Goal: Information Seeking & Learning: Learn about a topic

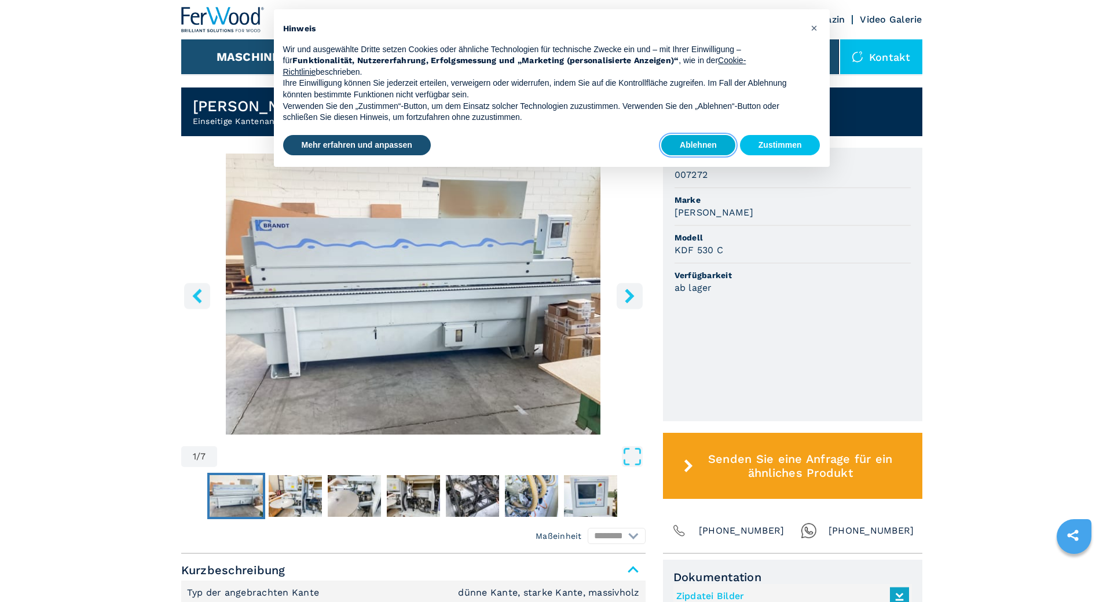
click at [706, 147] on button "Ablehnen" at bounding box center [698, 145] width 74 height 21
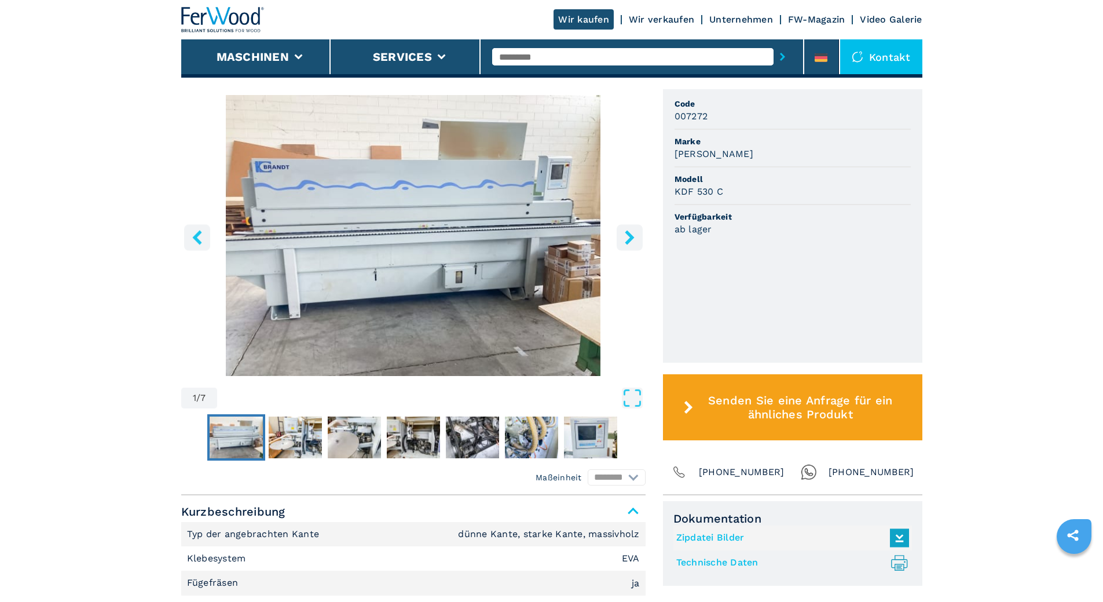
scroll to position [482, 0]
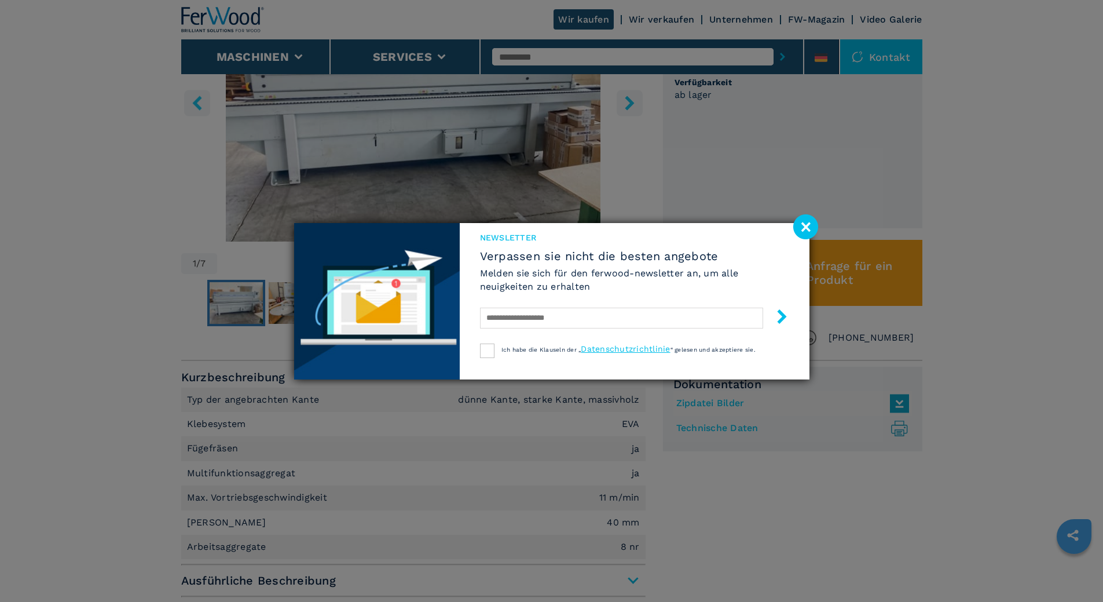
click at [801, 231] on image at bounding box center [805, 226] width 25 height 25
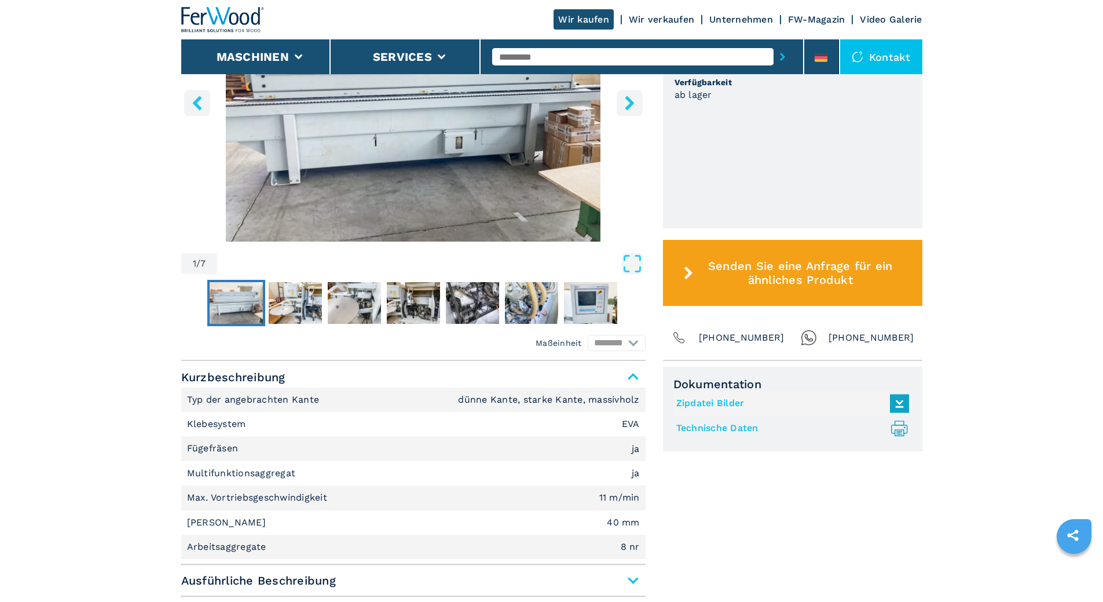
scroll to position [579, 0]
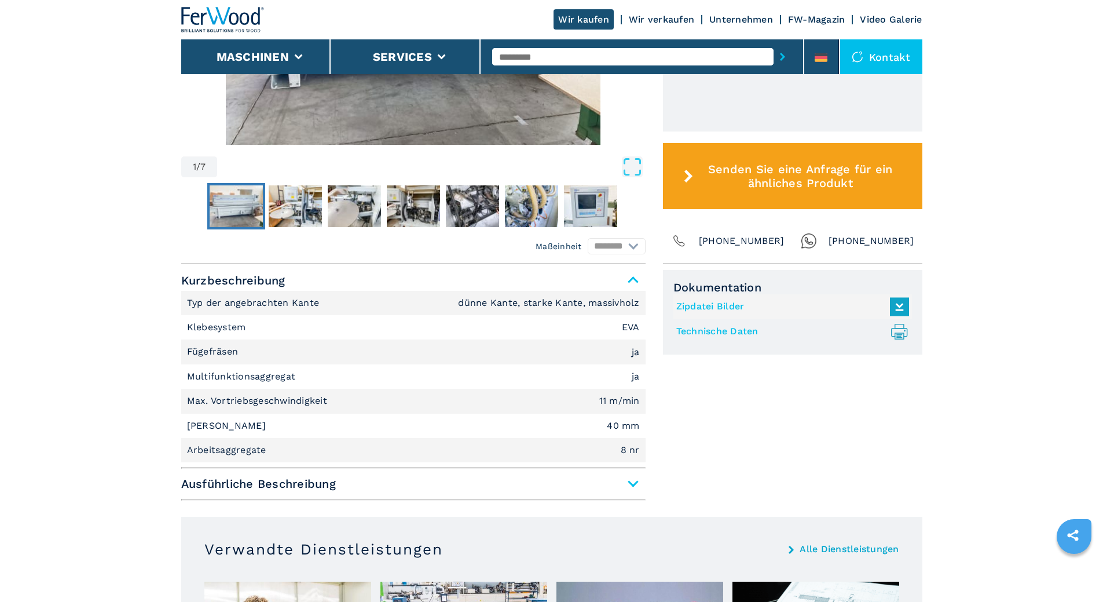
click at [636, 482] on span "Ausführliche Beschreibung" at bounding box center [413, 483] width 464 height 21
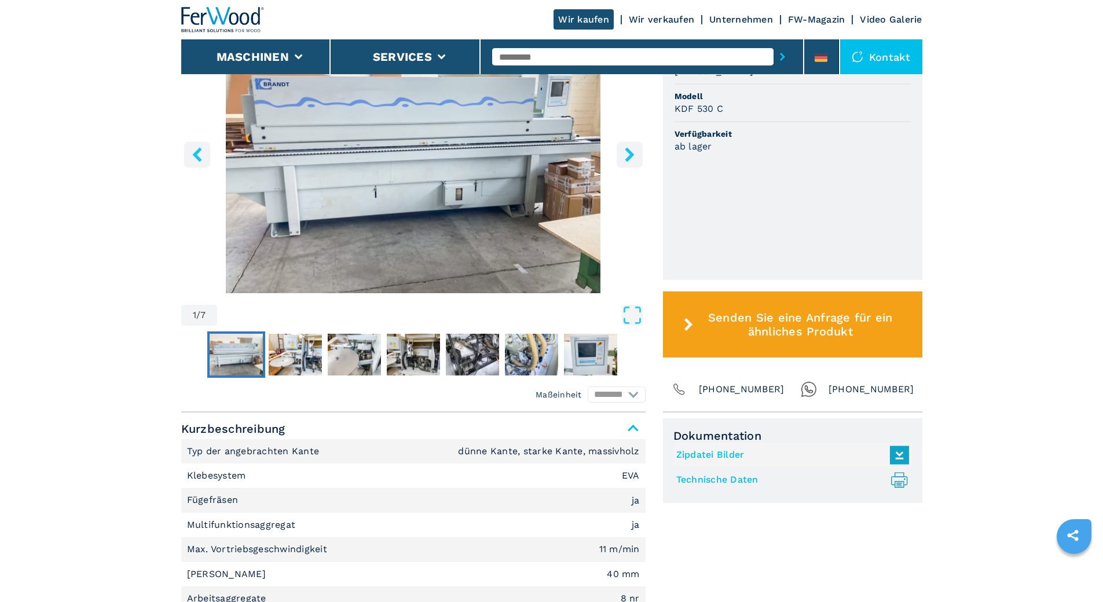
scroll to position [395, 0]
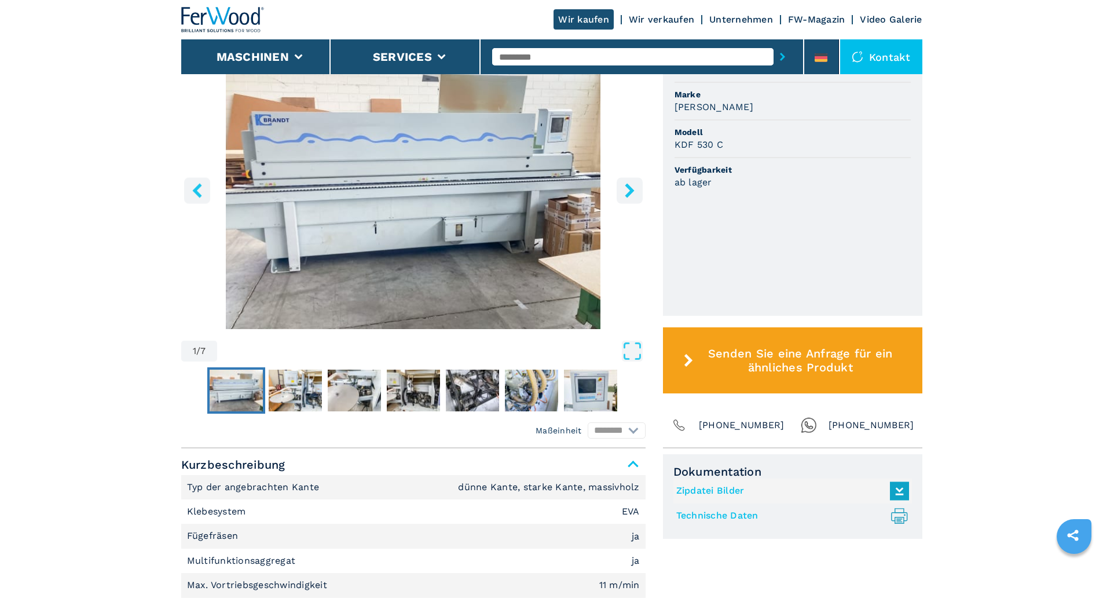
click at [624, 193] on icon "right-button" at bounding box center [629, 190] width 14 height 14
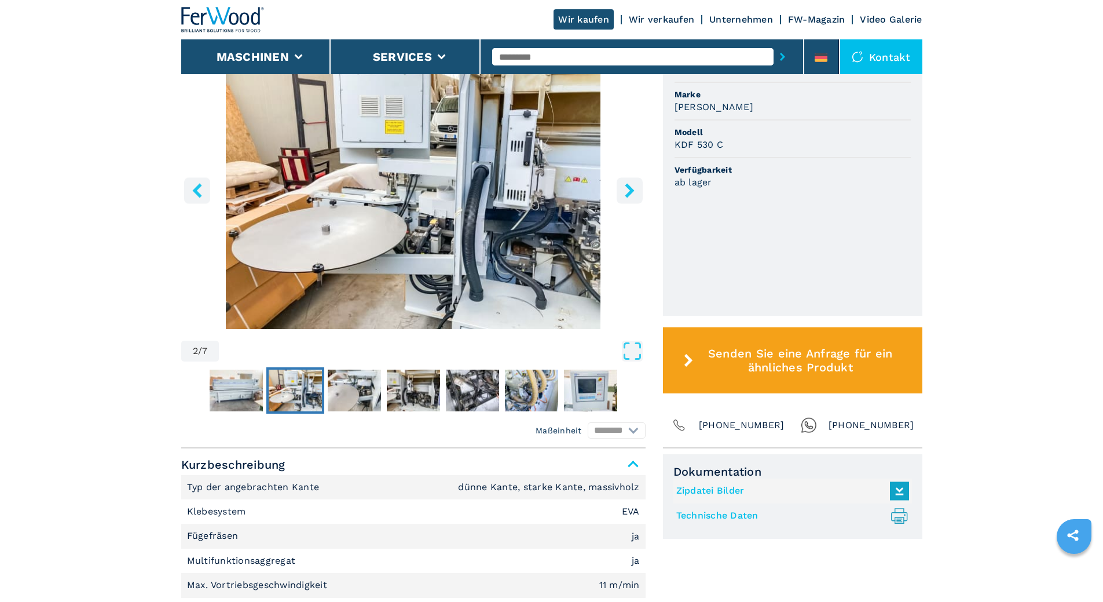
click at [626, 195] on icon "right-button" at bounding box center [629, 190] width 14 height 14
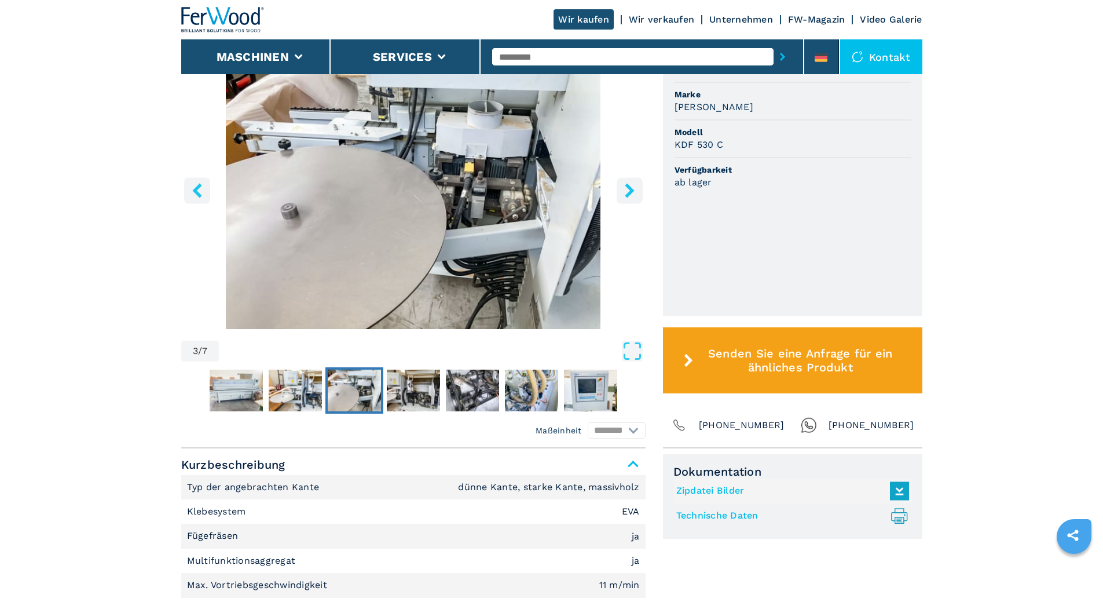
click at [627, 195] on icon "right-button" at bounding box center [629, 190] width 9 height 14
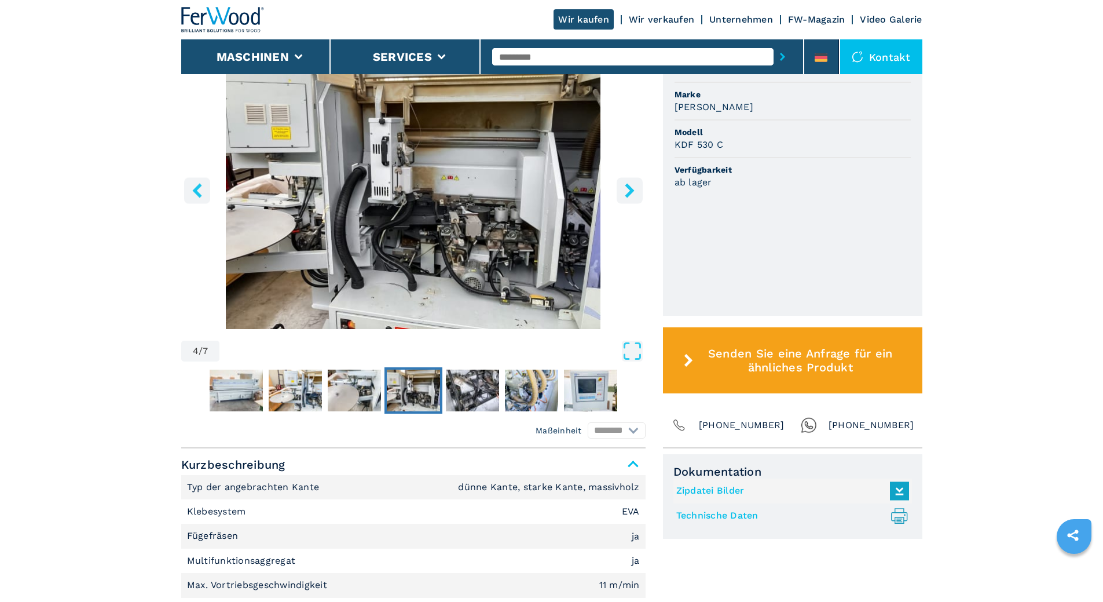
click at [627, 195] on icon "right-button" at bounding box center [629, 190] width 9 height 14
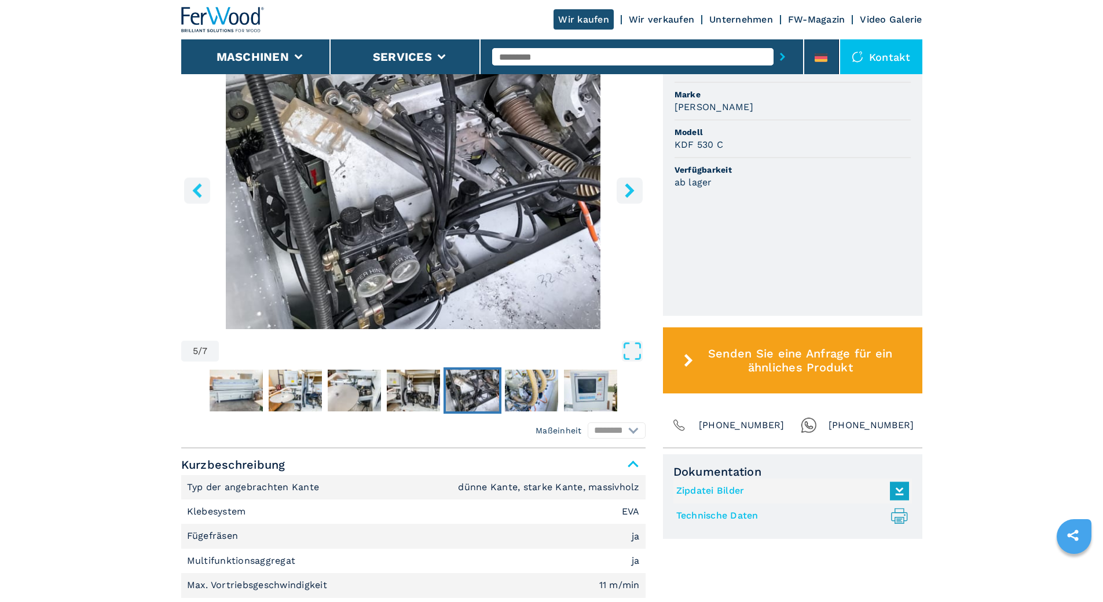
click at [627, 195] on icon "right-button" at bounding box center [629, 190] width 9 height 14
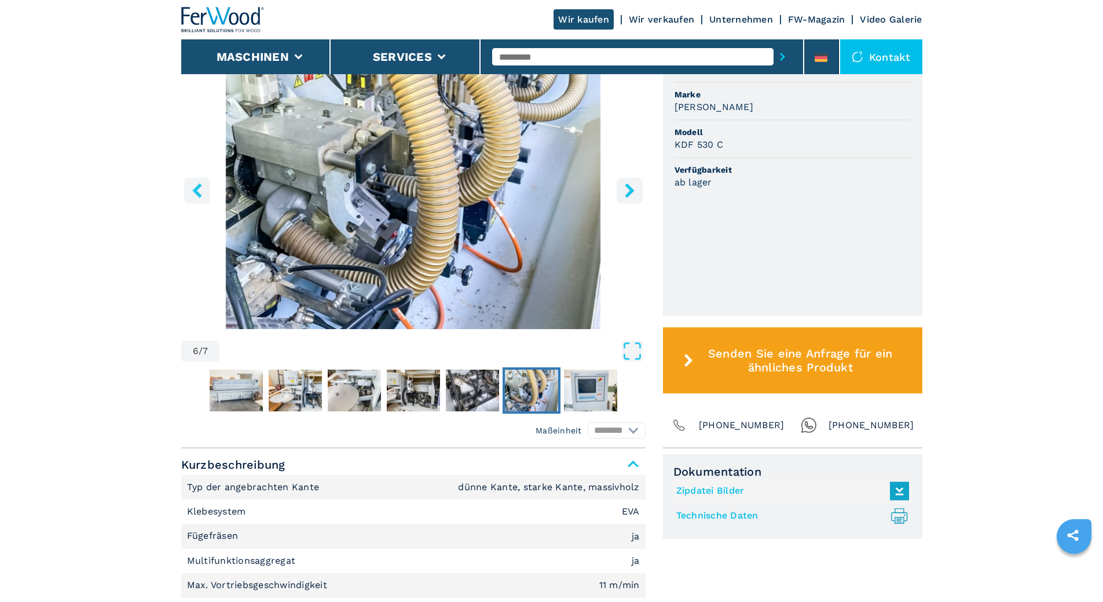
click at [627, 195] on icon "right-button" at bounding box center [629, 190] width 9 height 14
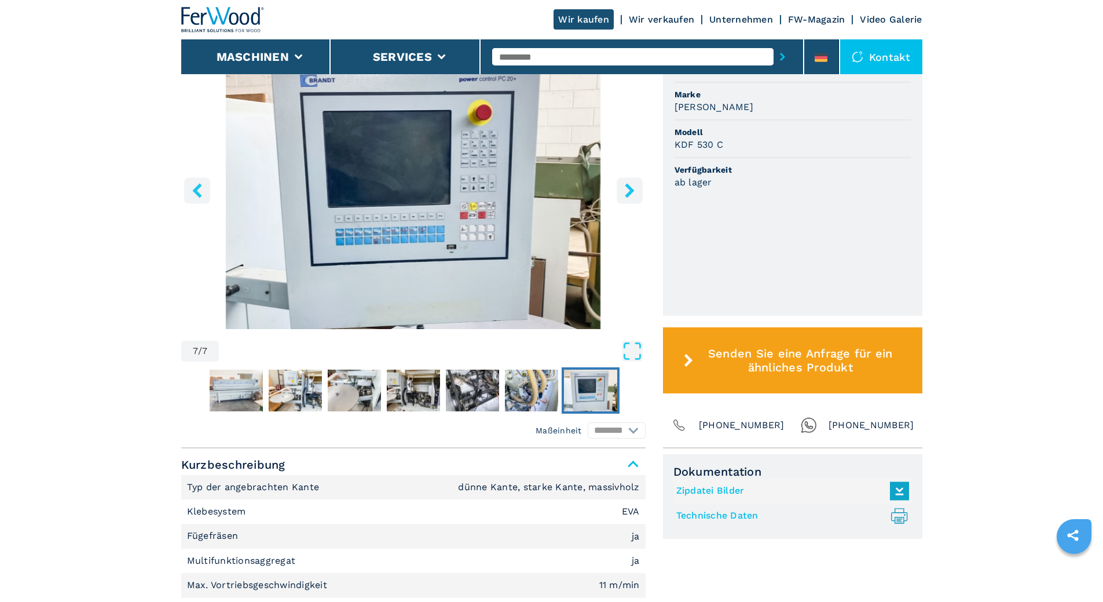
click at [623, 196] on icon "right-button" at bounding box center [629, 190] width 14 height 14
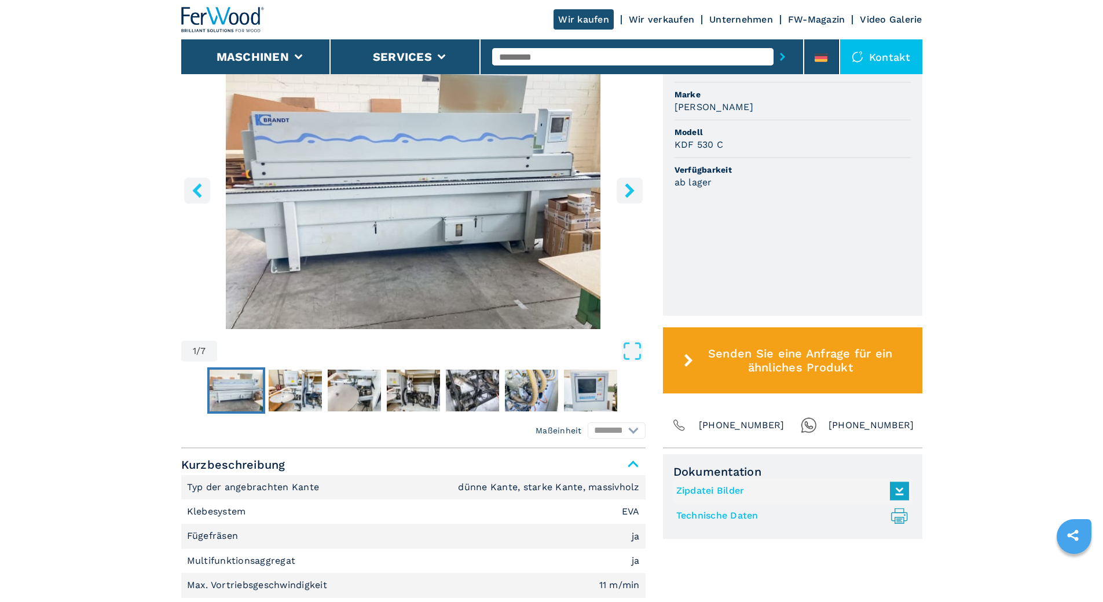
click at [623, 197] on icon "right-button" at bounding box center [629, 190] width 14 height 14
